Goal: Information Seeking & Learning: Find specific fact

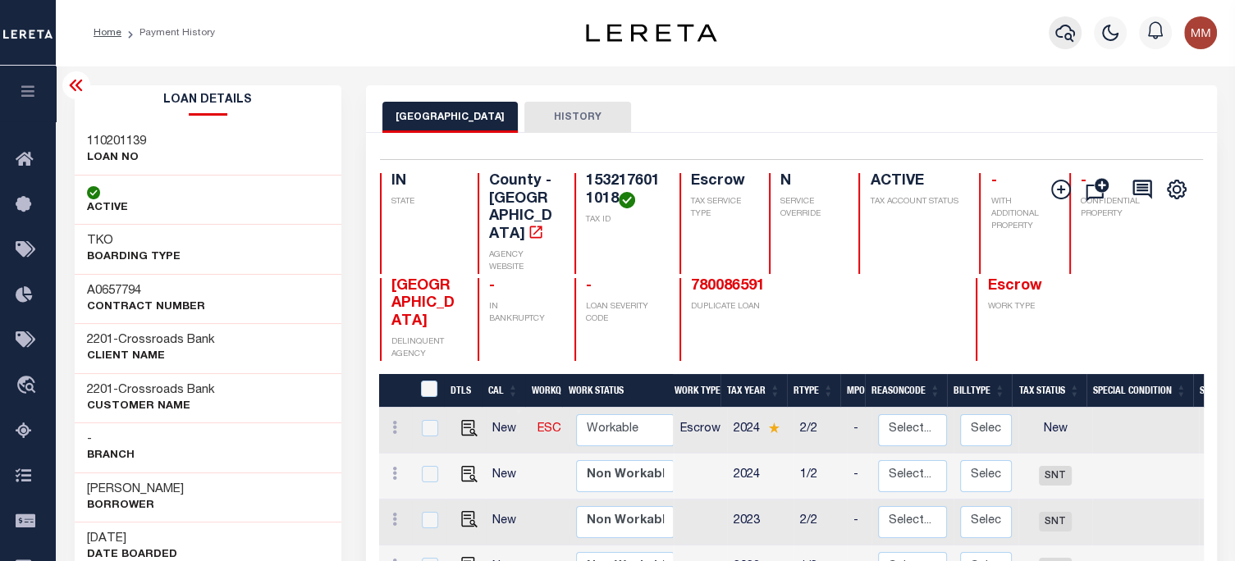
click at [1064, 37] on icon "button" at bounding box center [1066, 33] width 20 height 20
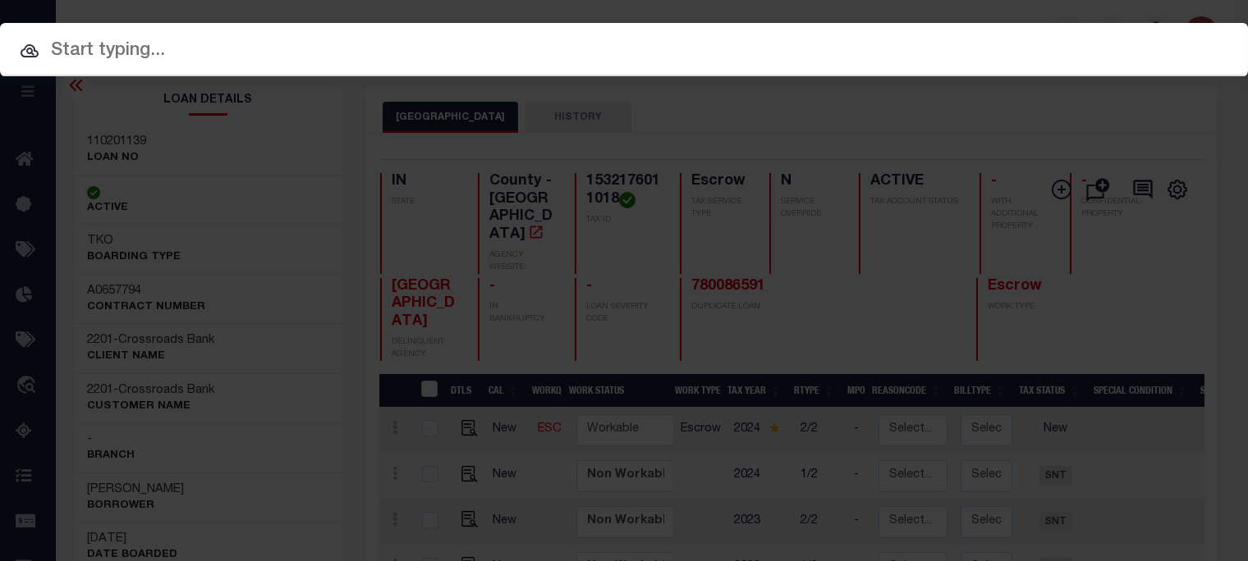
click at [781, 33] on div at bounding box center [624, 49] width 1248 height 53
click at [781, 43] on input "text" at bounding box center [624, 51] width 1248 height 29
paste input "304800-123-000-600"
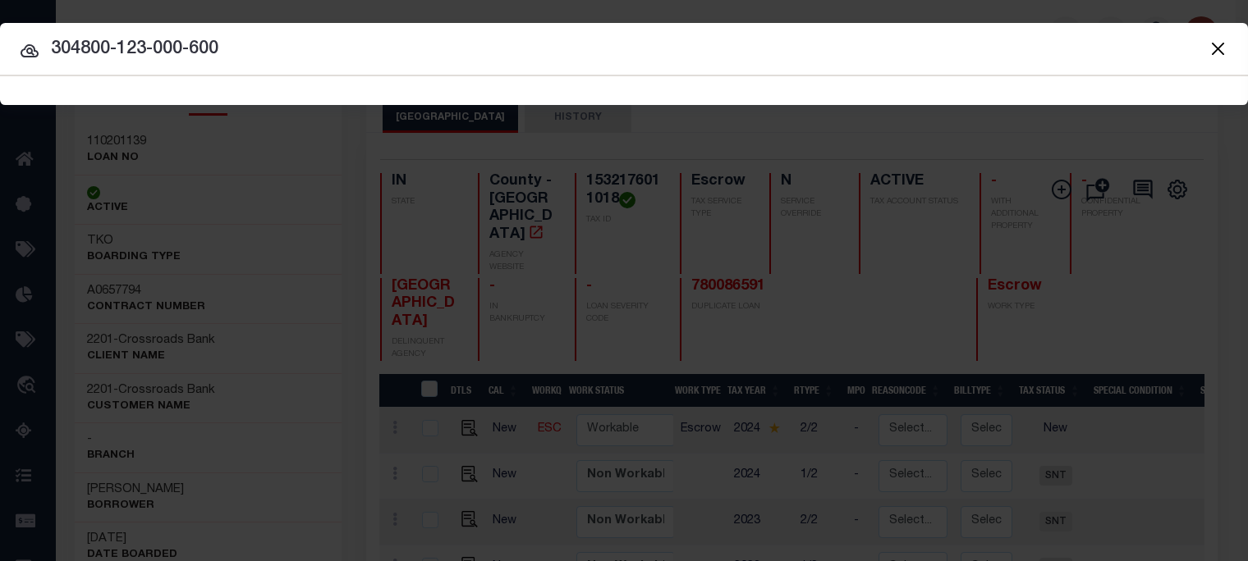
type input "304800-123-000-600"
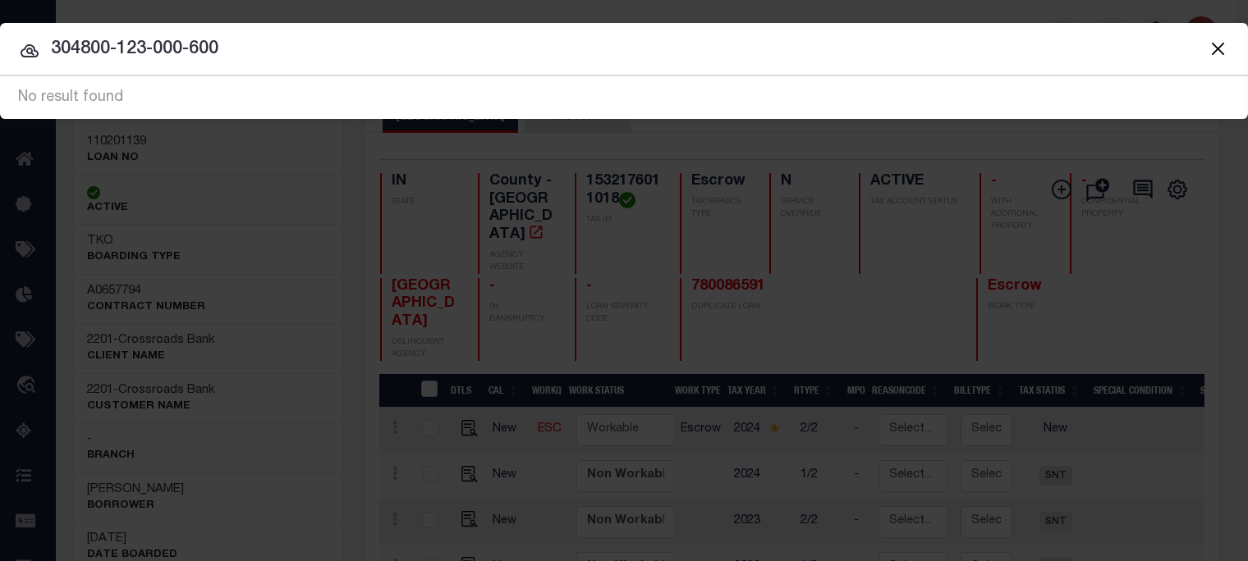
click at [262, 63] on input "304800-123-000-600" at bounding box center [624, 49] width 1248 height 29
drag, startPoint x: 238, startPoint y: 50, endPoint x: -851, endPoint y: -103, distance: 1099.9
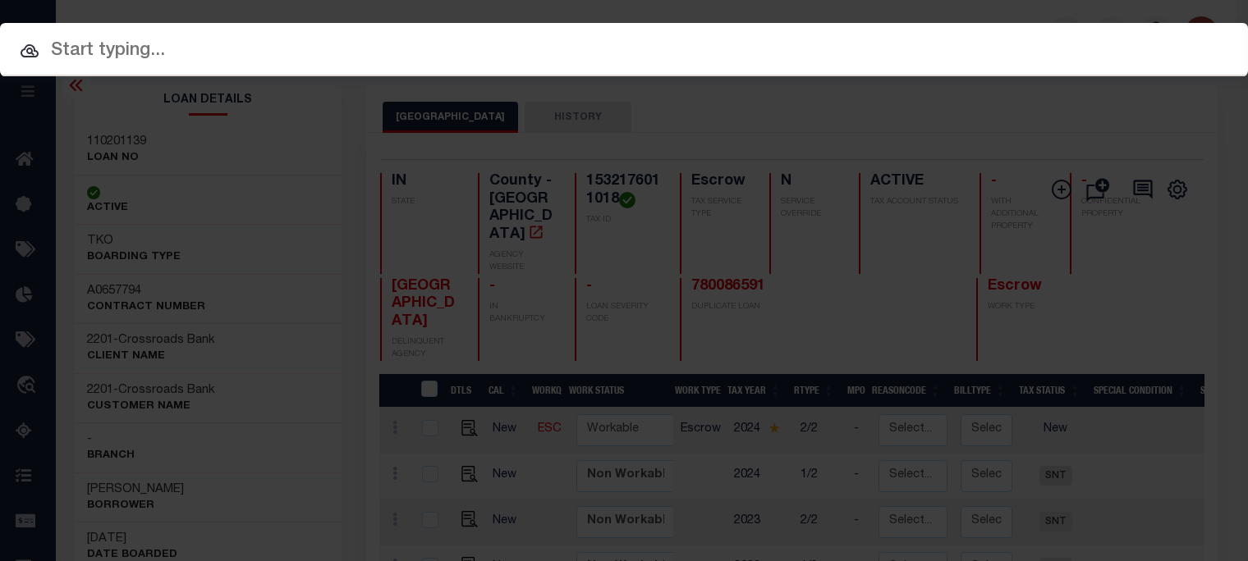
paste input "304800123000600"
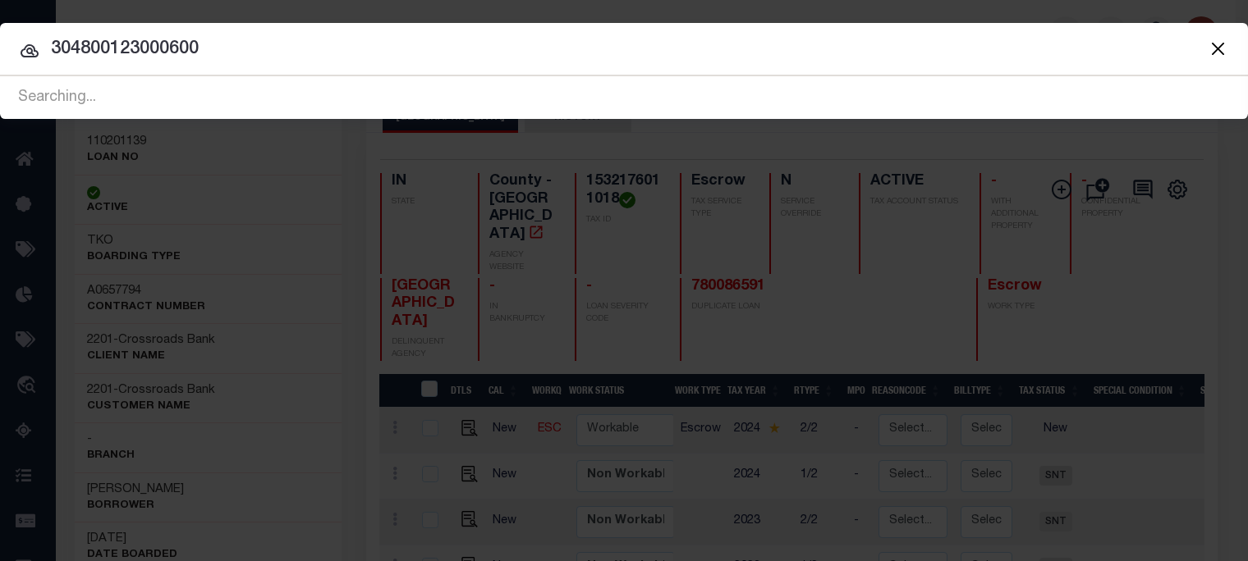
type input "304800123000600"
drag, startPoint x: 288, startPoint y: 55, endPoint x: -1000, endPoint y: -103, distance: 1297.5
type input "494307-01-0450"
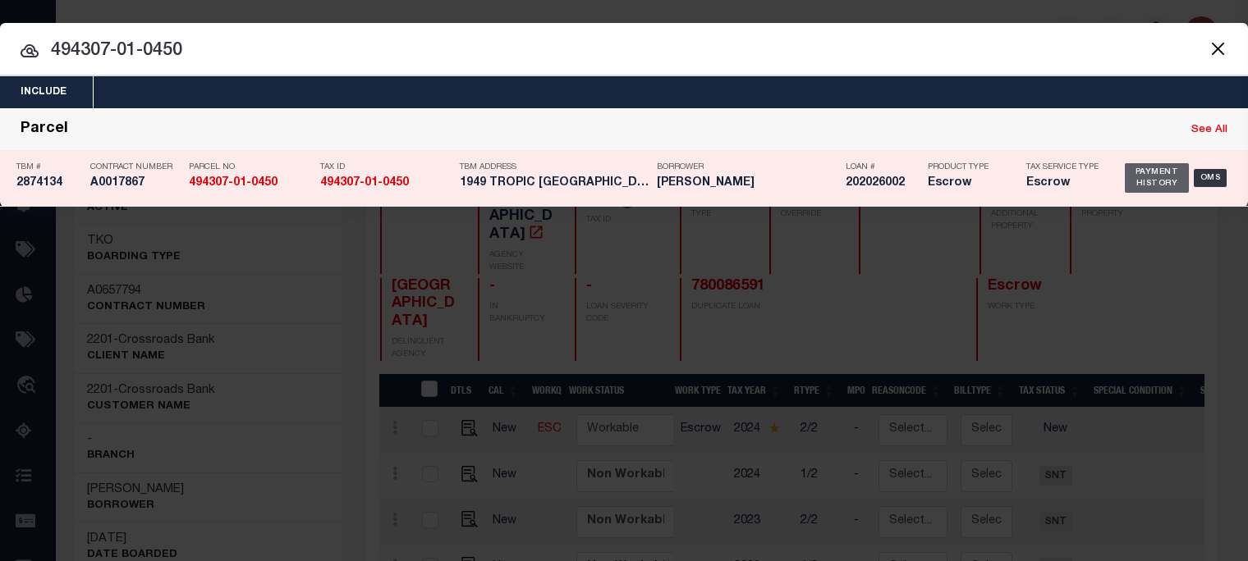
click at [1147, 174] on div "Payment History" at bounding box center [1157, 178] width 64 height 30
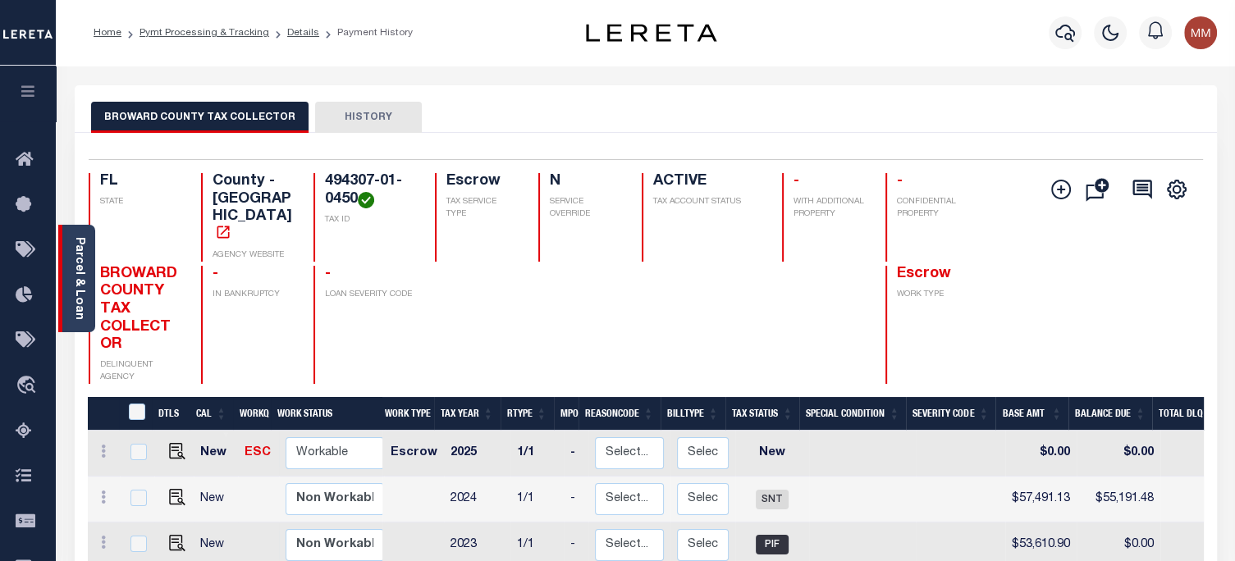
click at [73, 254] on link "Parcel & Loan" at bounding box center [78, 278] width 11 height 83
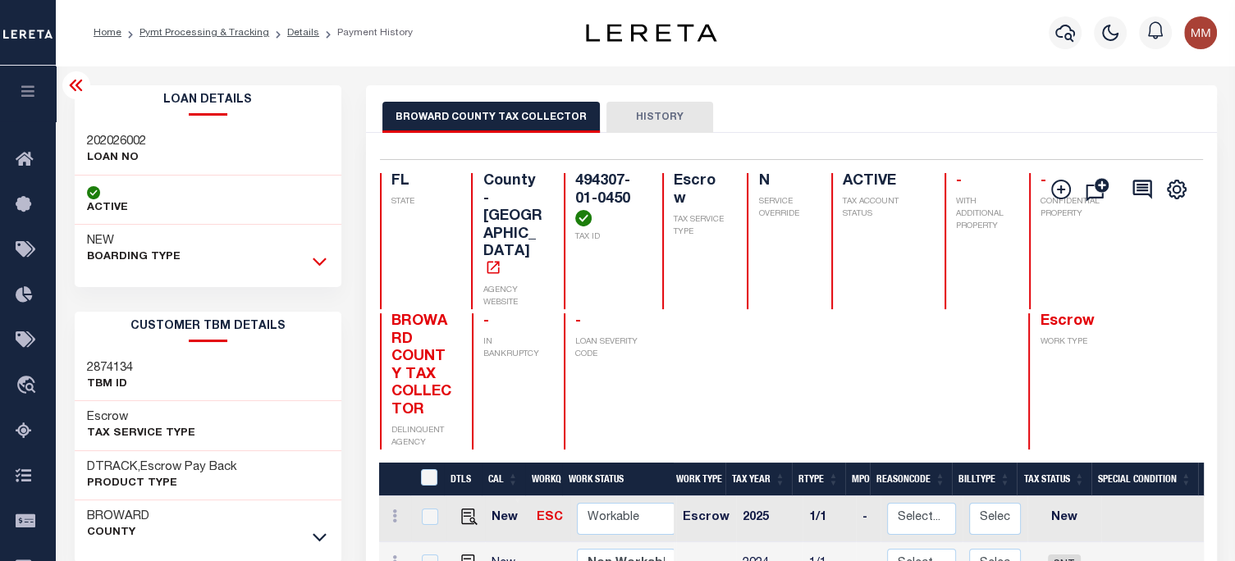
click at [318, 263] on icon at bounding box center [320, 263] width 14 height 8
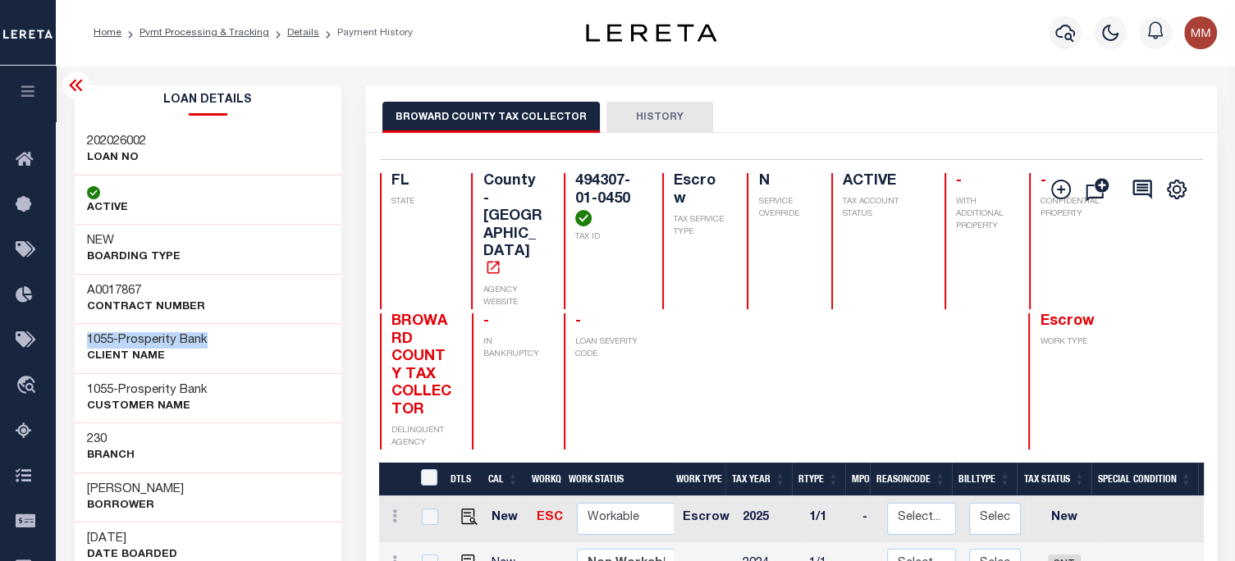
drag, startPoint x: 82, startPoint y: 333, endPoint x: 93, endPoint y: 278, distance: 56.0
click at [239, 334] on div "1055 - Prosperity Bank CLIENT Name" at bounding box center [209, 348] width 268 height 50
copy h3 "1055 - Prosperity Bank"
drag, startPoint x: 82, startPoint y: 487, endPoint x: 20, endPoint y: 440, distance: 78.0
click at [201, 505] on div "[PERSON_NAME] Borrower" at bounding box center [209, 498] width 268 height 50
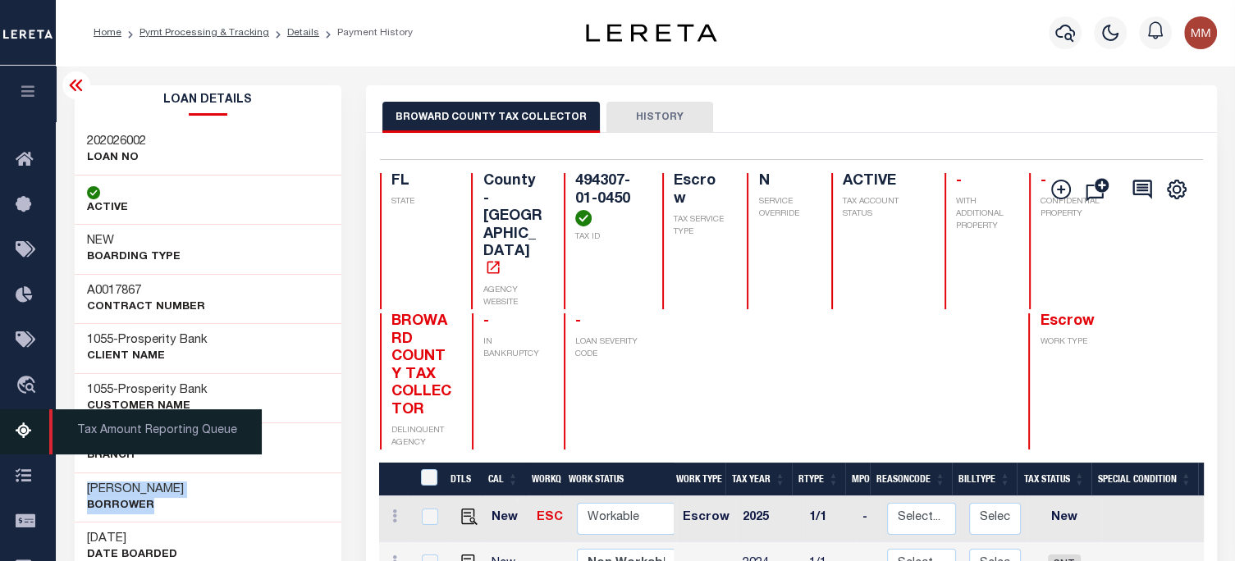
copy div "[PERSON_NAME] Borrower"
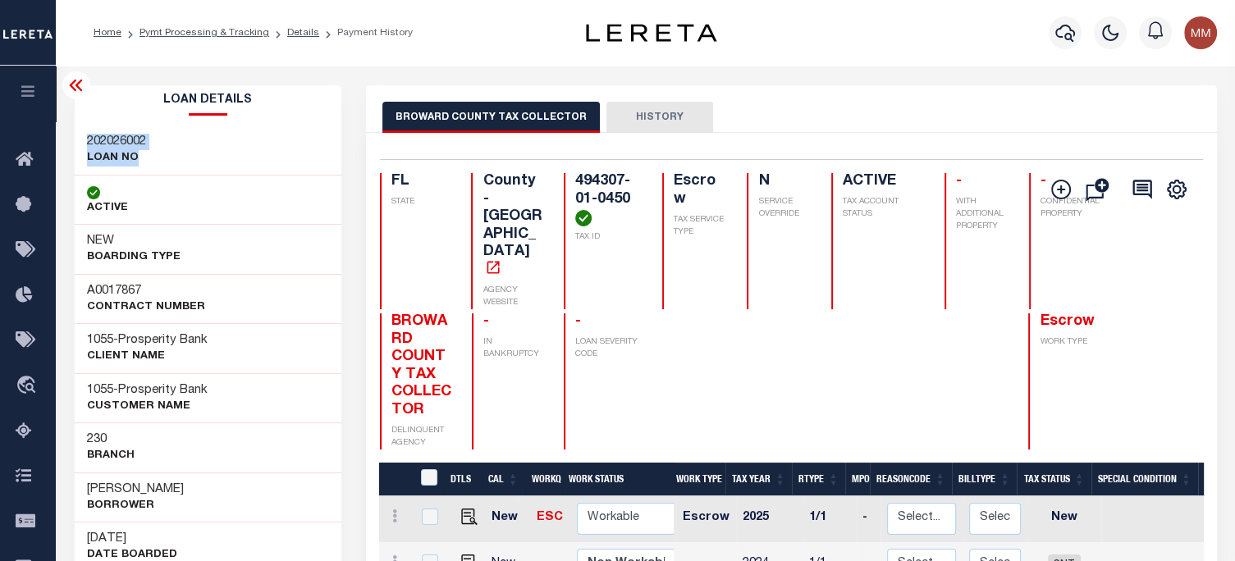
drag, startPoint x: 82, startPoint y: 135, endPoint x: 39, endPoint y: 157, distance: 48.1
click at [163, 154] on div "202026002 LOAN NO" at bounding box center [209, 151] width 268 height 50
copy div "202026002 LOAN NO"
drag, startPoint x: 558, startPoint y: 178, endPoint x: 613, endPoint y: 234, distance: 78.4
click at [613, 234] on div "494307-01-0450 TAX ID" at bounding box center [603, 241] width 79 height 136
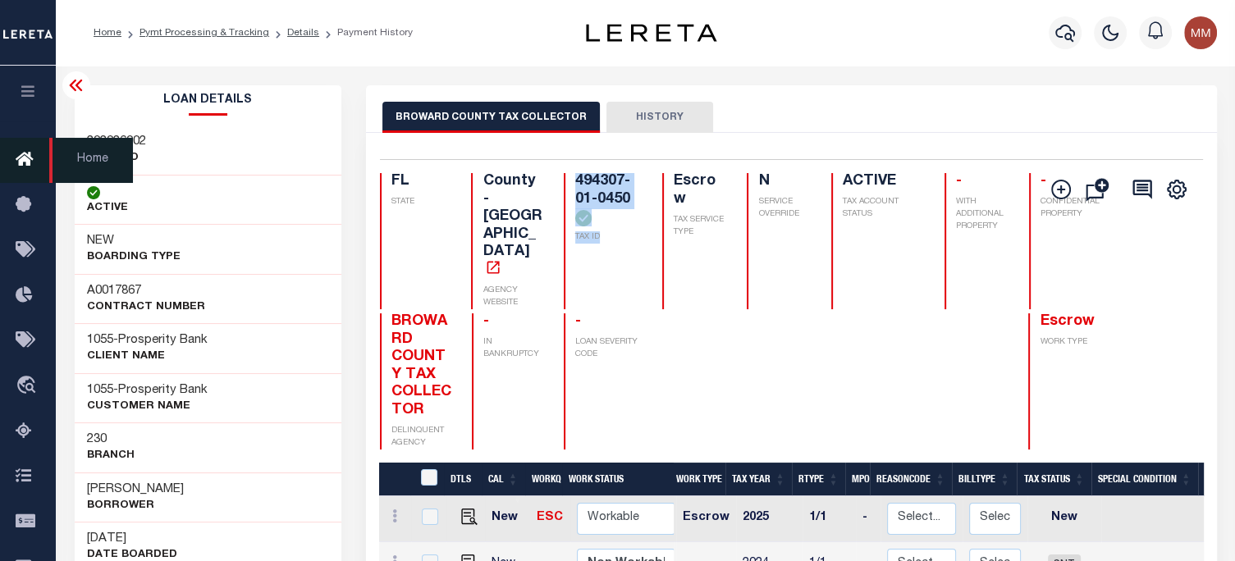
copy div "494307-01-0450 TAX ID"
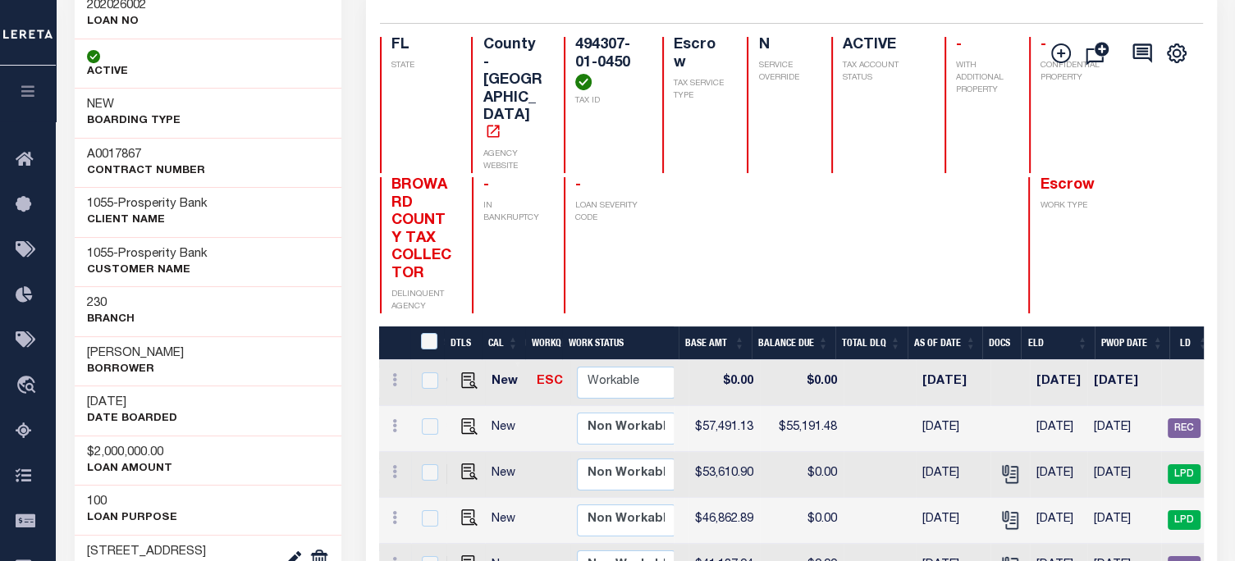
scroll to position [246, 0]
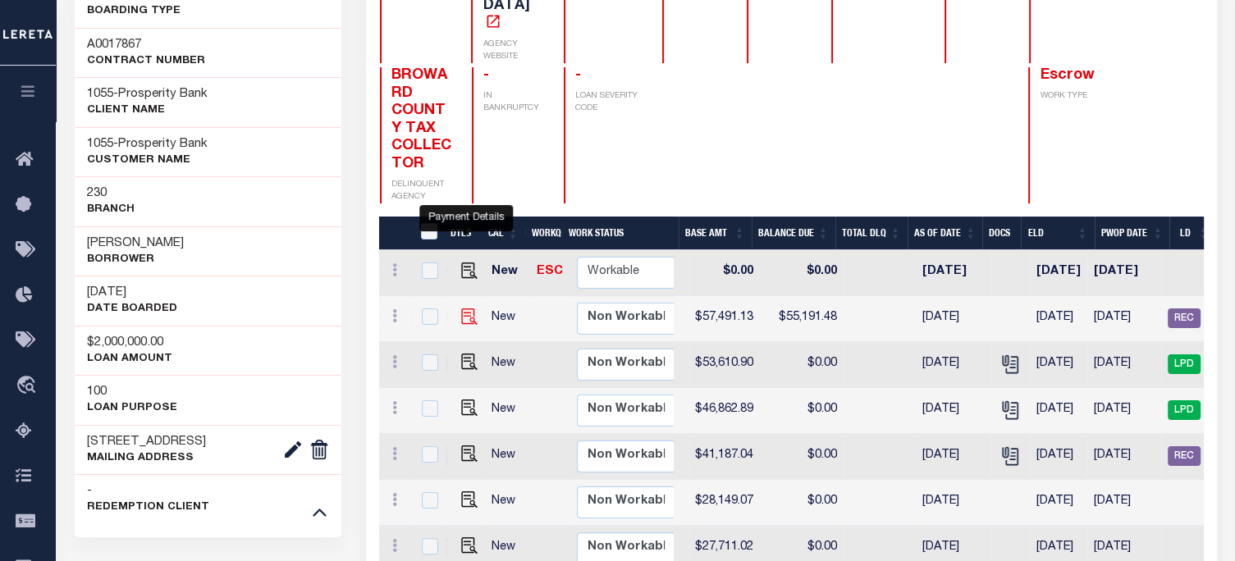
click at [461, 309] on img "" at bounding box center [469, 317] width 16 height 16
checkbox input "true"
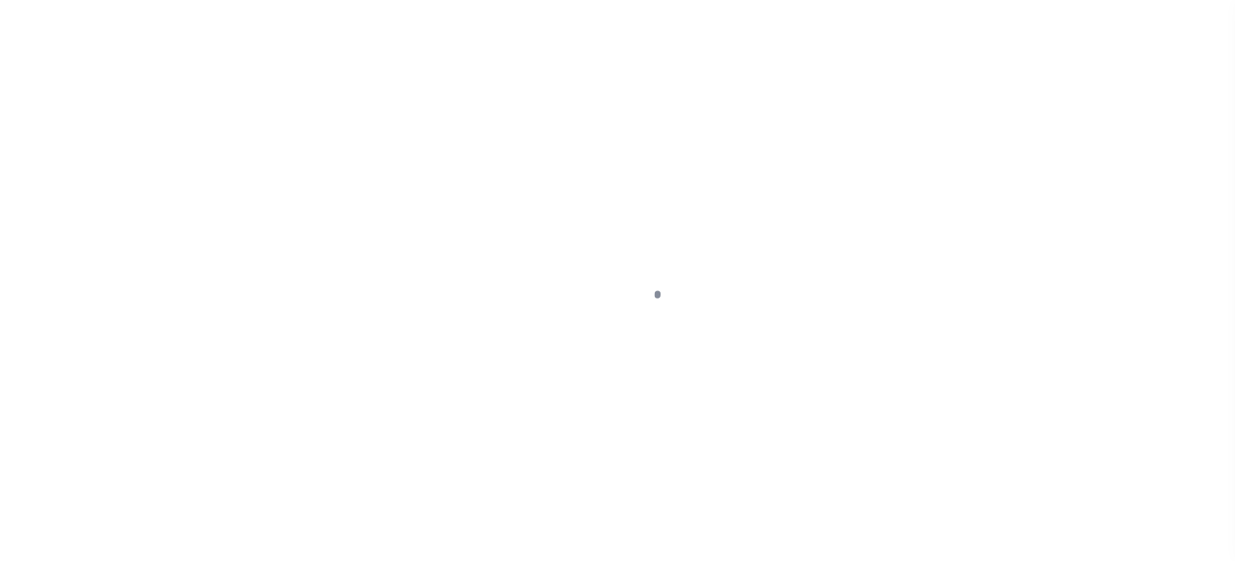
select select "SNT"
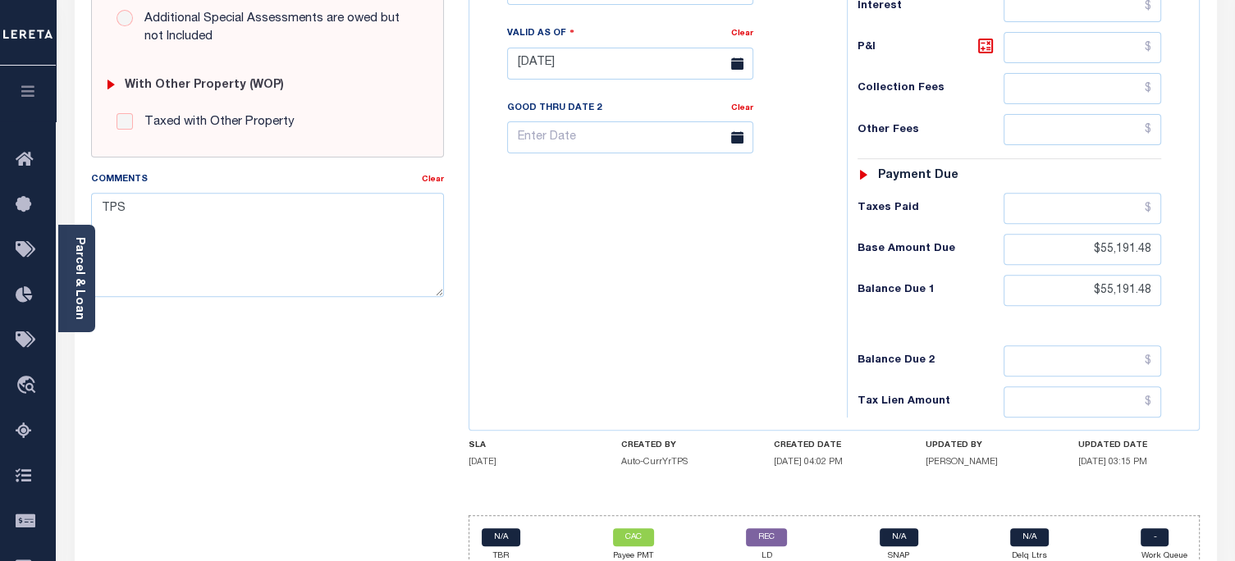
scroll to position [676, 0]
